Goal: Download file/media: Download file/media

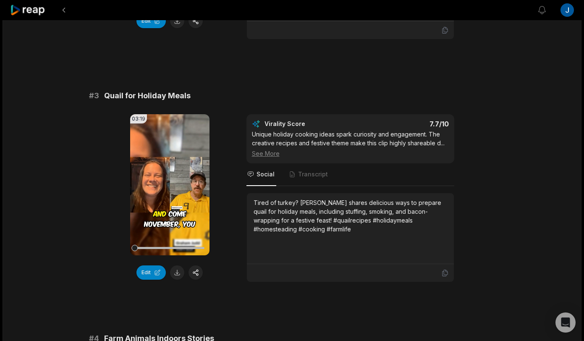
scroll to position [584, 0]
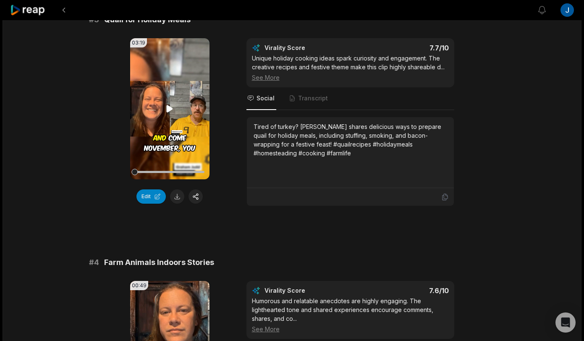
click at [169, 110] on icon at bounding box center [170, 108] width 6 height 7
click at [178, 195] on button at bounding box center [177, 196] width 14 height 14
click at [162, 118] on video "Your browser does not support mp4 format." at bounding box center [169, 108] width 79 height 141
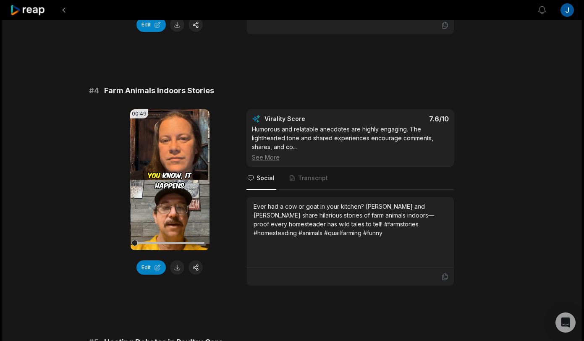
scroll to position [773, 0]
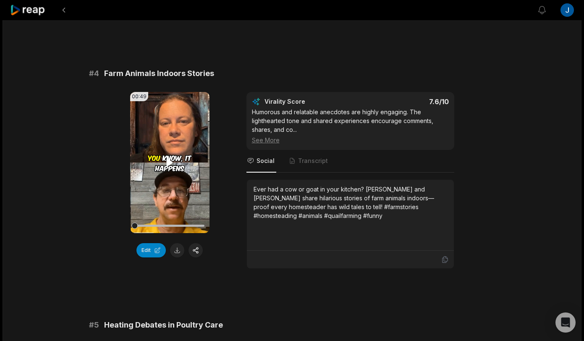
click at [169, 165] on icon at bounding box center [170, 162] width 6 height 7
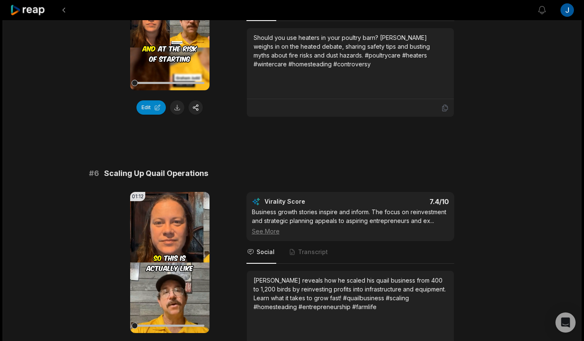
scroll to position [1229, 0]
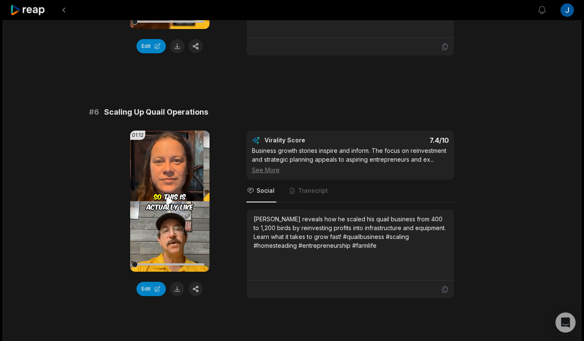
click at [172, 199] on icon at bounding box center [170, 201] width 10 height 10
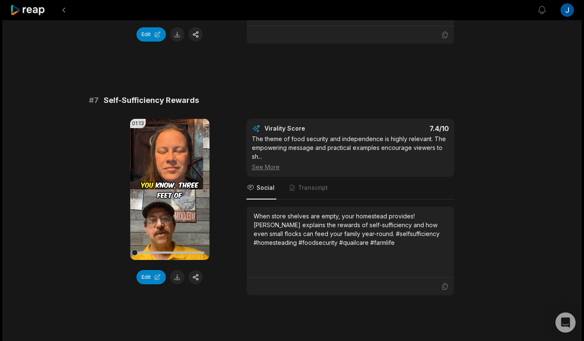
scroll to position [1510, 0]
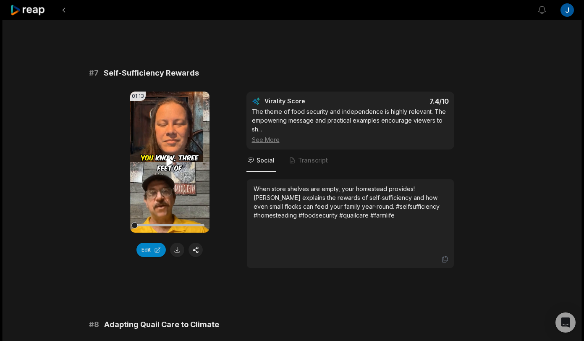
click at [167, 163] on icon at bounding box center [170, 161] width 6 height 7
click at [177, 252] on button at bounding box center [177, 250] width 14 height 14
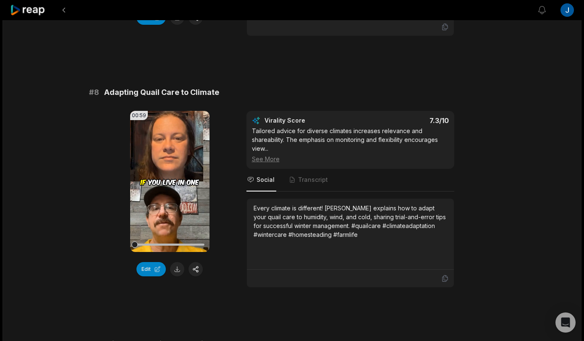
scroll to position [1745, 0]
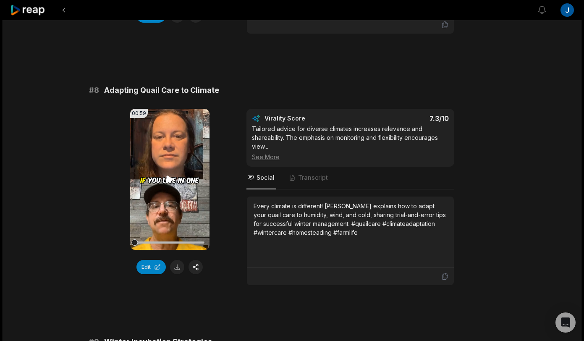
click at [168, 179] on icon at bounding box center [170, 179] width 6 height 7
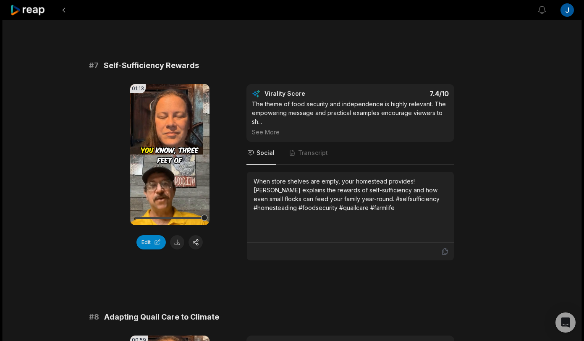
scroll to position [1506, 0]
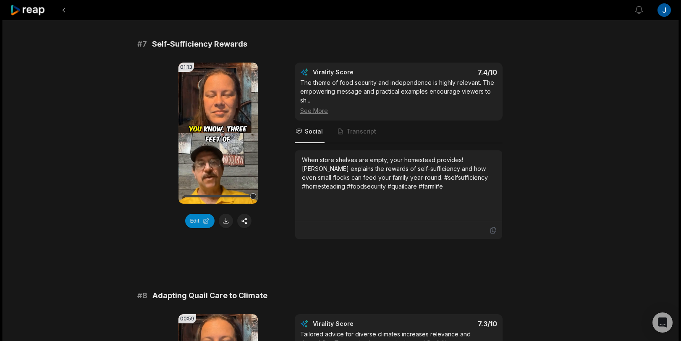
scroll to position [1751, 0]
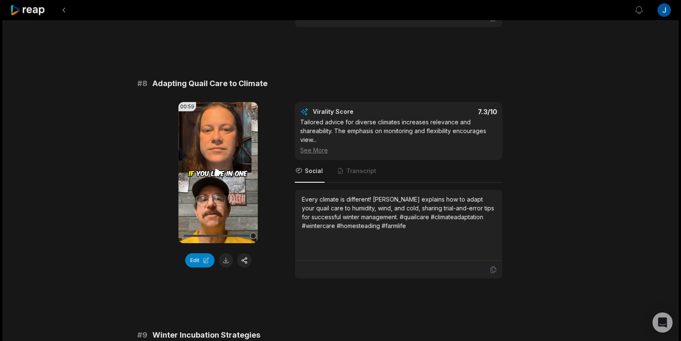
click at [220, 171] on icon at bounding box center [218, 173] width 10 height 10
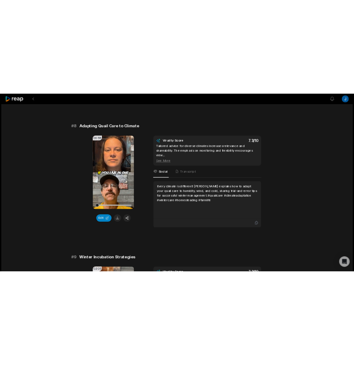
scroll to position [1776, 0]
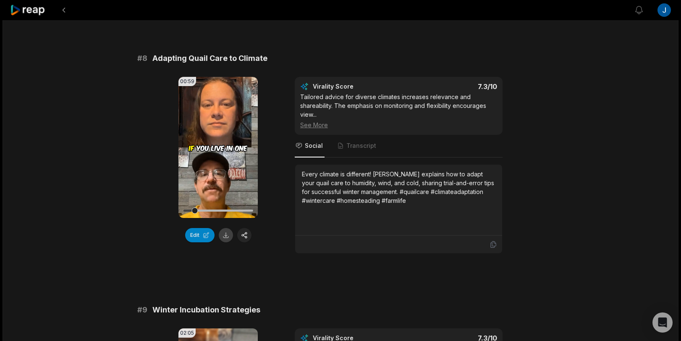
click at [229, 237] on button at bounding box center [226, 235] width 14 height 14
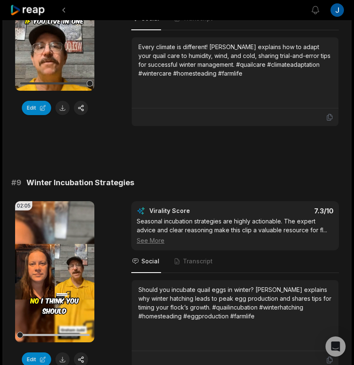
scroll to position [1913, 0]
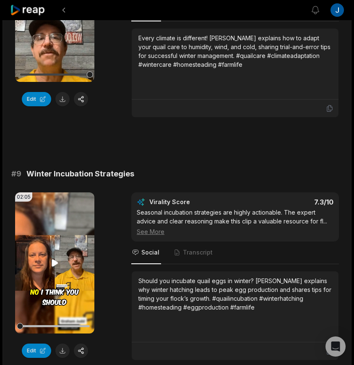
click at [54, 263] on icon at bounding box center [55, 262] width 6 height 7
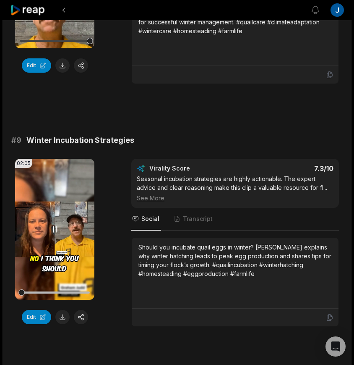
scroll to position [1952, 0]
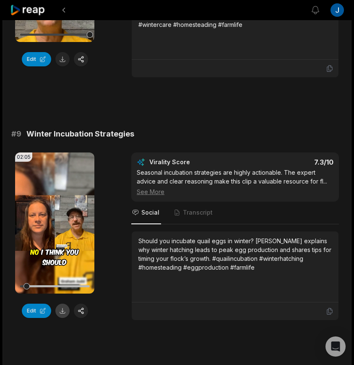
click at [65, 311] on button at bounding box center [62, 311] width 14 height 14
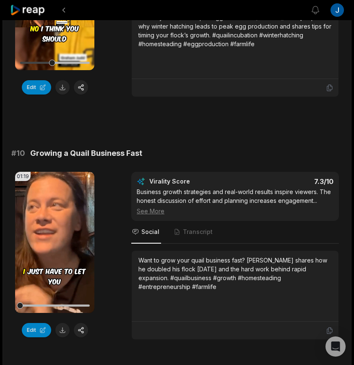
scroll to position [2226, 0]
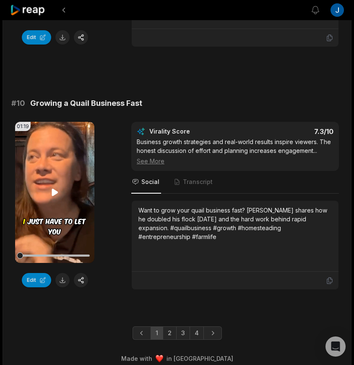
click at [63, 196] on video "Your browser does not support mp4 format." at bounding box center [54, 192] width 79 height 141
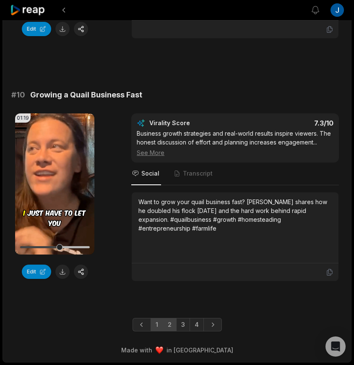
click at [170, 326] on link "2" at bounding box center [170, 324] width 14 height 13
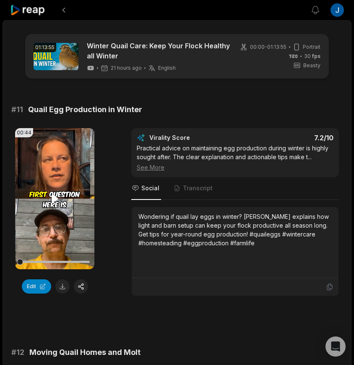
click at [54, 194] on icon at bounding box center [55, 199] width 10 height 10
click at [63, 286] on button at bounding box center [62, 286] width 14 height 14
click at [58, 208] on video "Your browser does not support mp4 format." at bounding box center [54, 198] width 79 height 141
